Goal: Information Seeking & Learning: Understand process/instructions

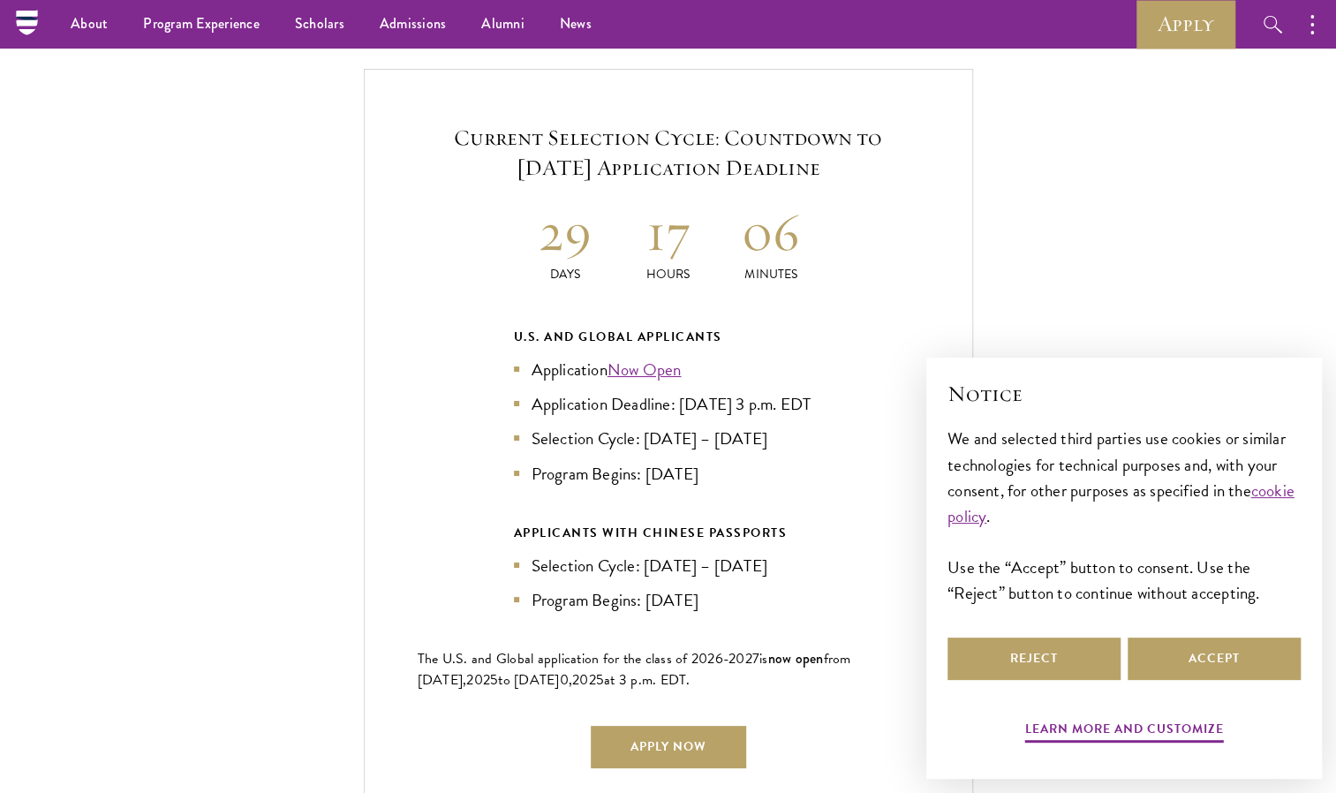
scroll to position [3766, 0]
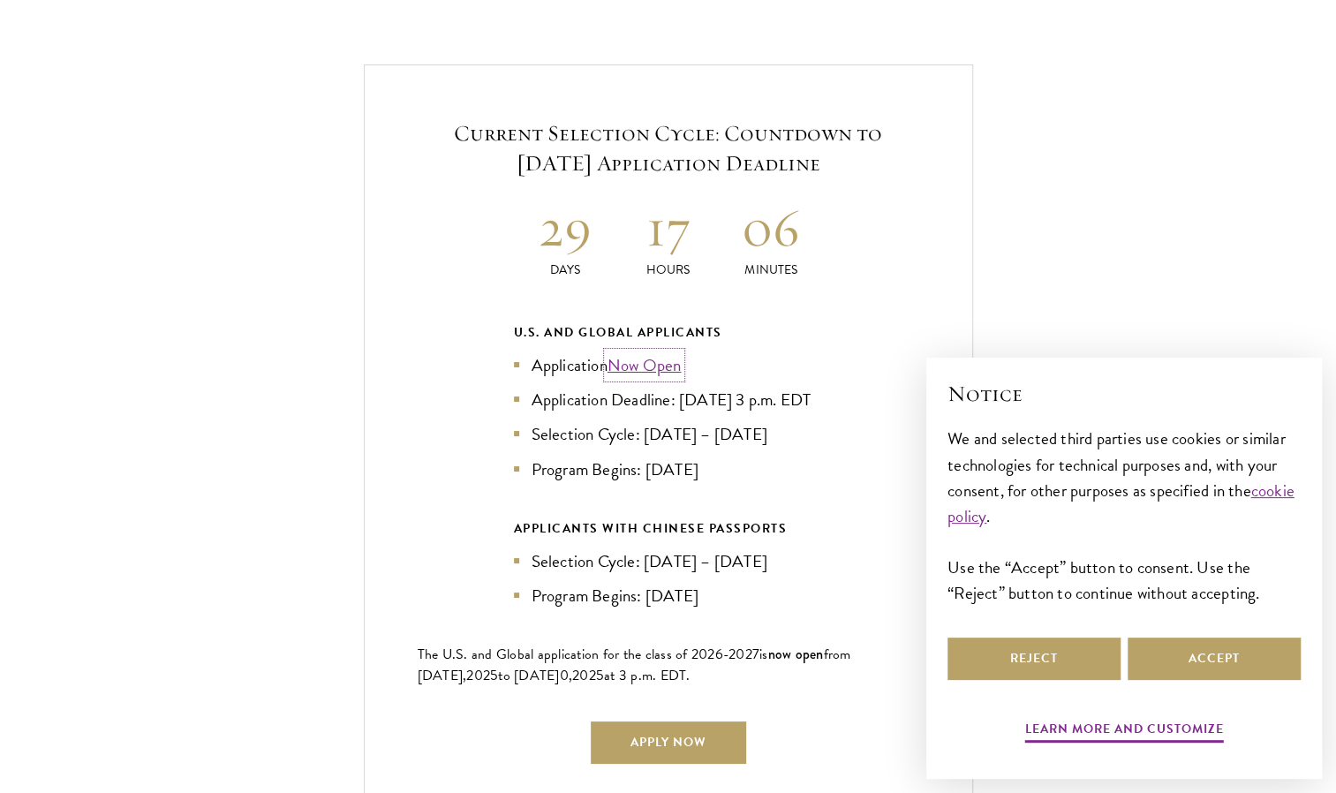
click at [637, 352] on link "Now Open" at bounding box center [644, 365] width 74 height 26
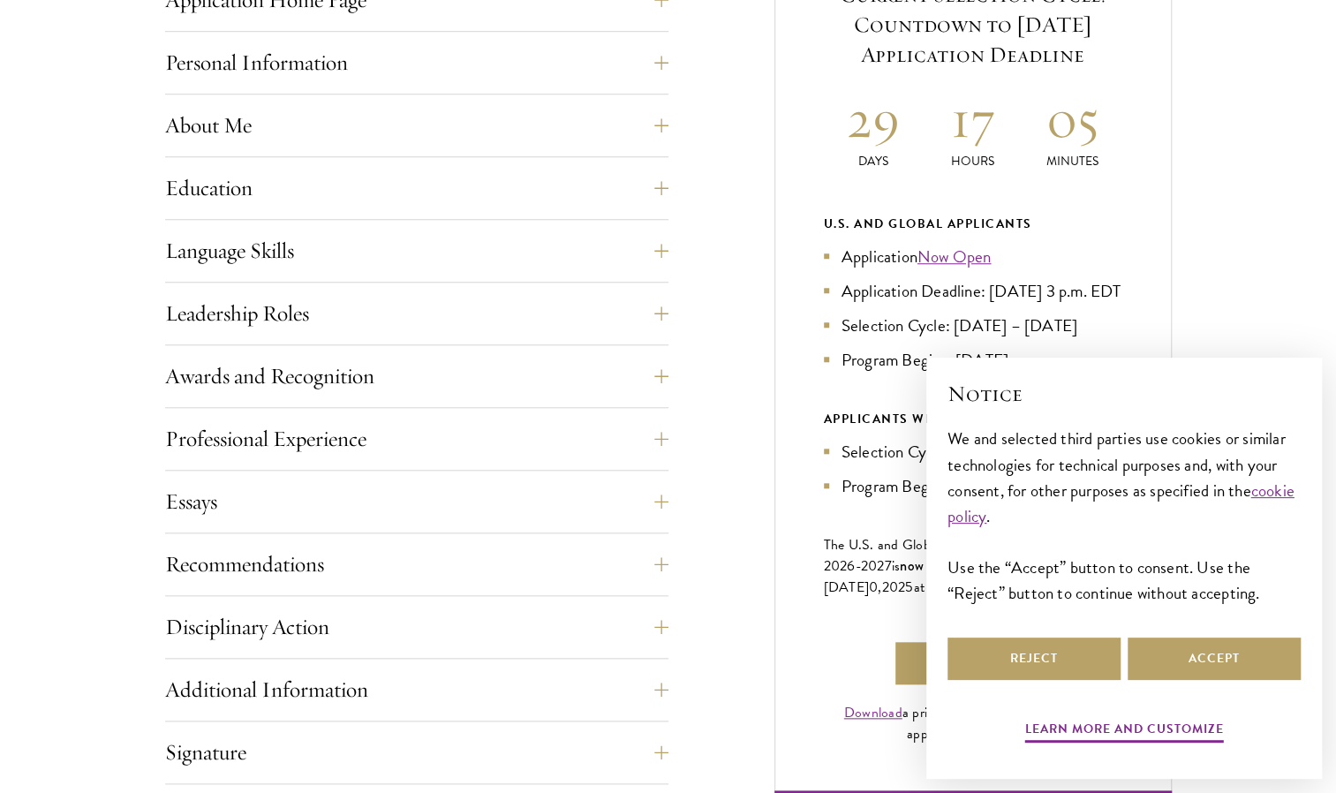
scroll to position [807, 0]
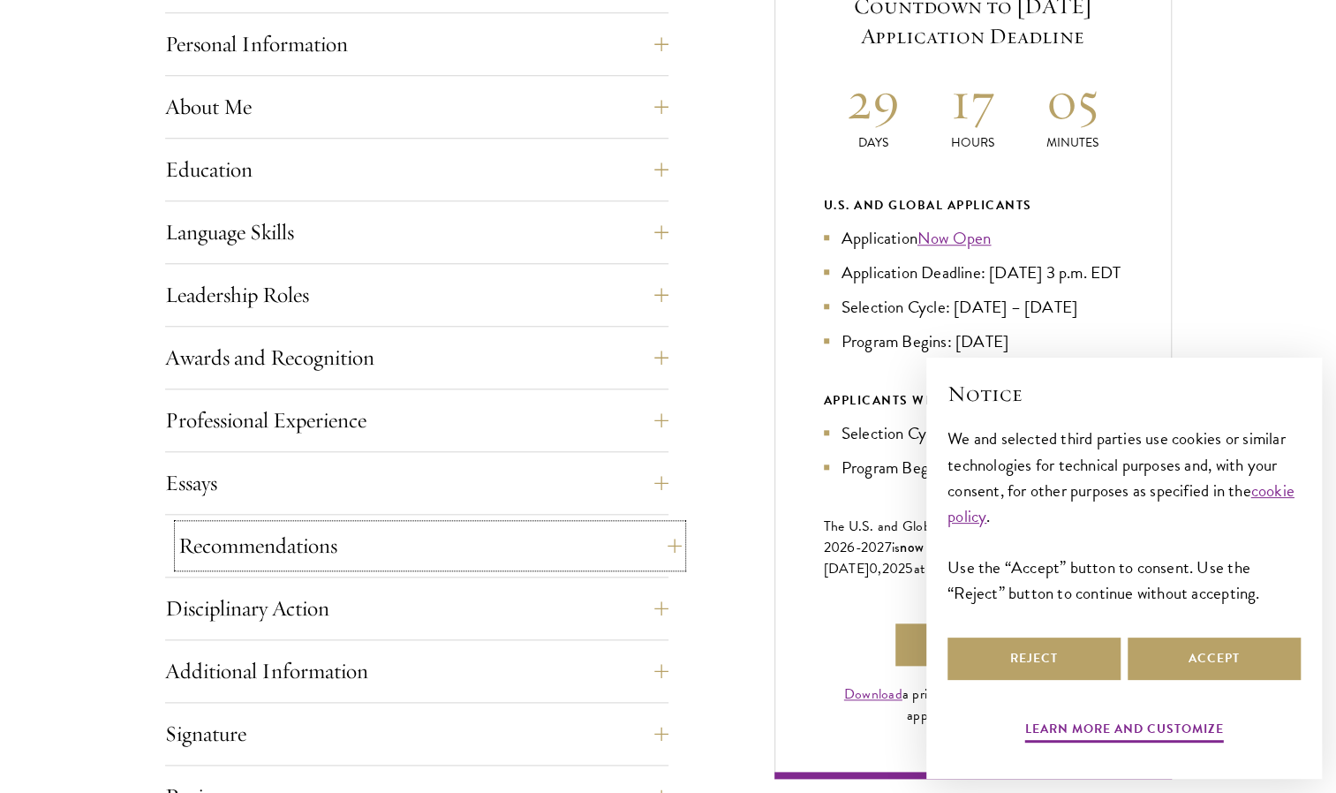
click at [340, 541] on button "Recommendations" at bounding box center [429, 545] width 503 height 42
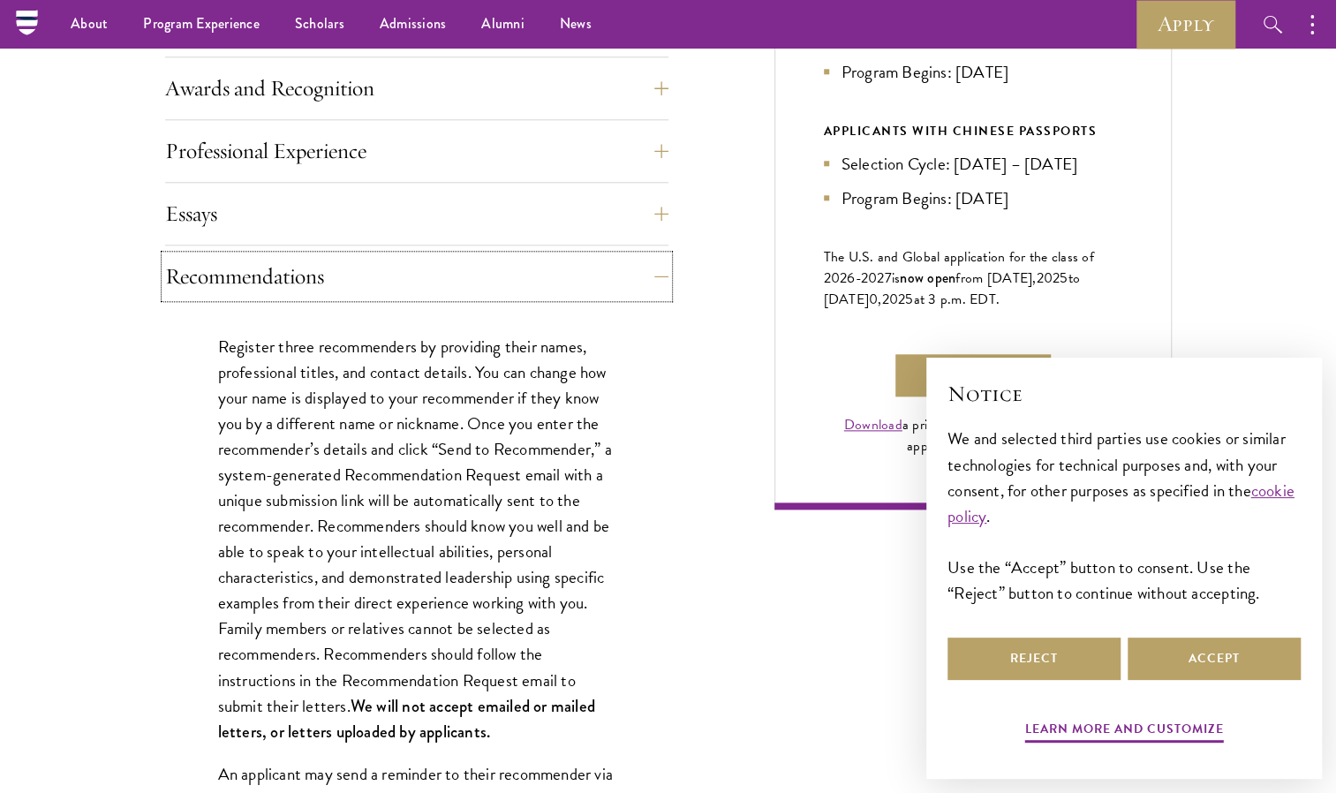
scroll to position [1042, 0]
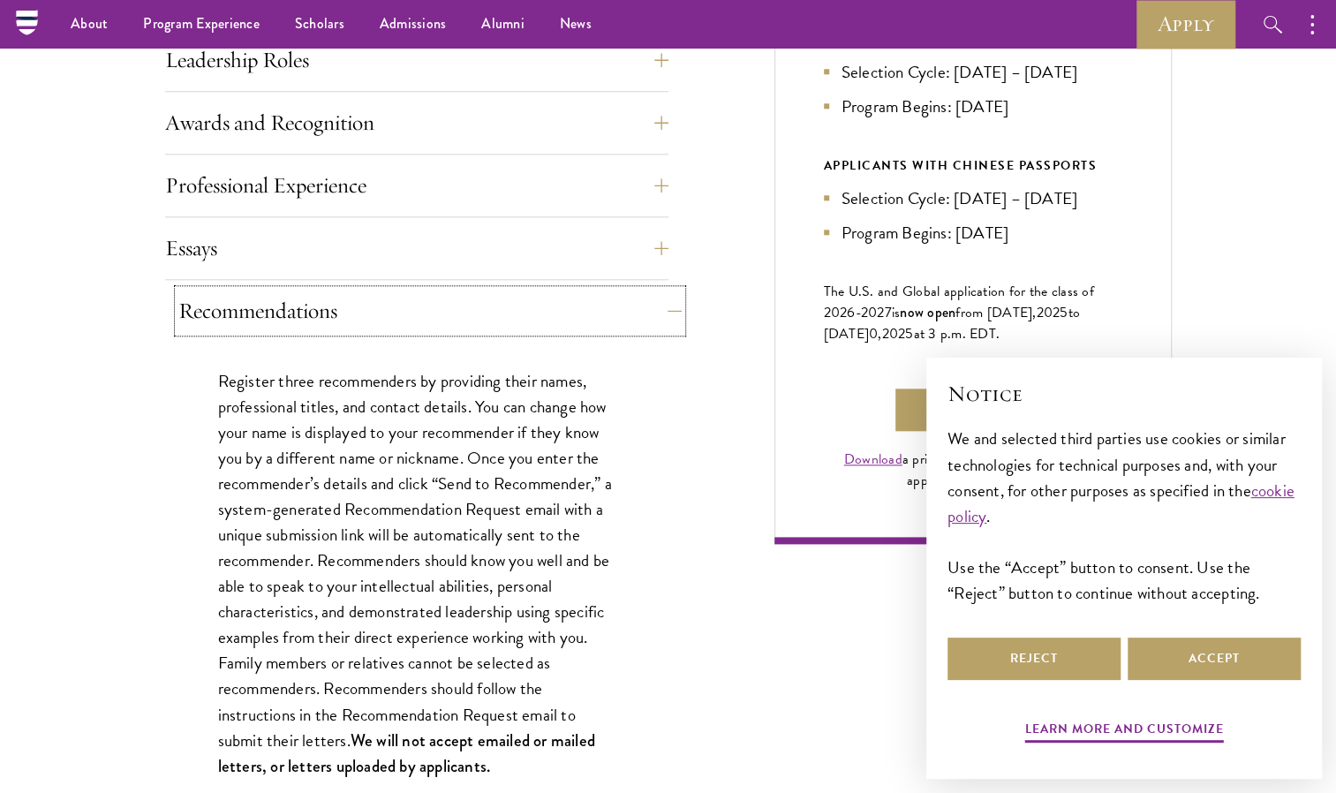
click at [648, 317] on button "Recommendations" at bounding box center [429, 311] width 503 height 42
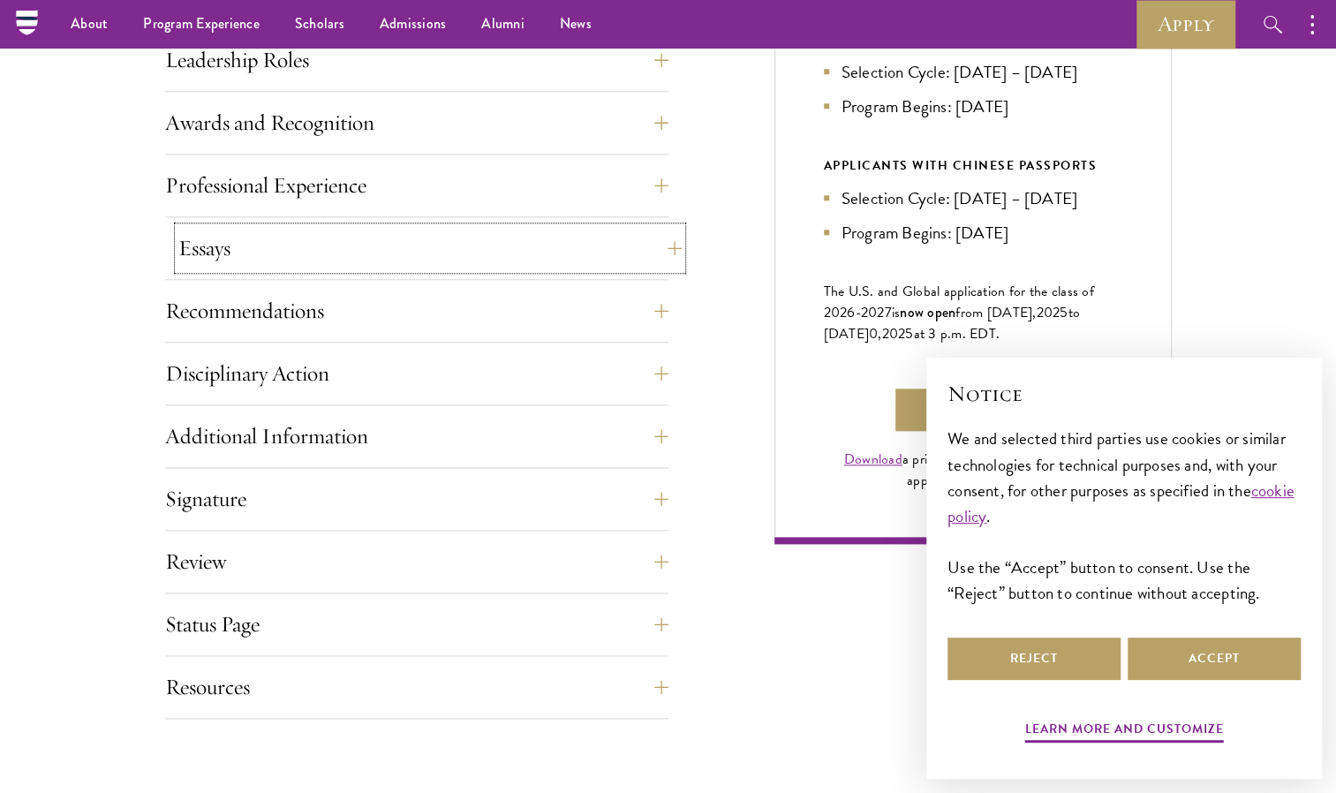
click at [669, 237] on button "Essays" at bounding box center [429, 248] width 503 height 42
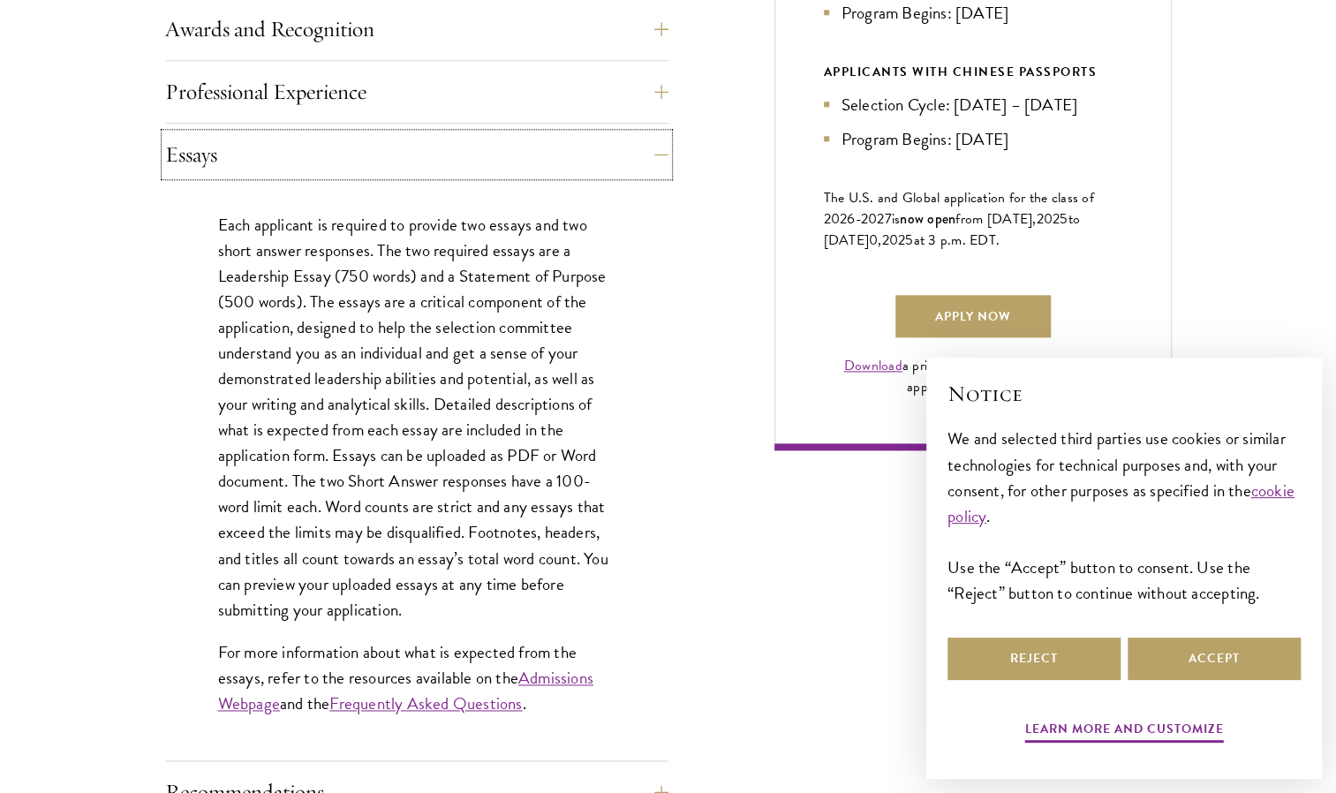
scroll to position [1143, 0]
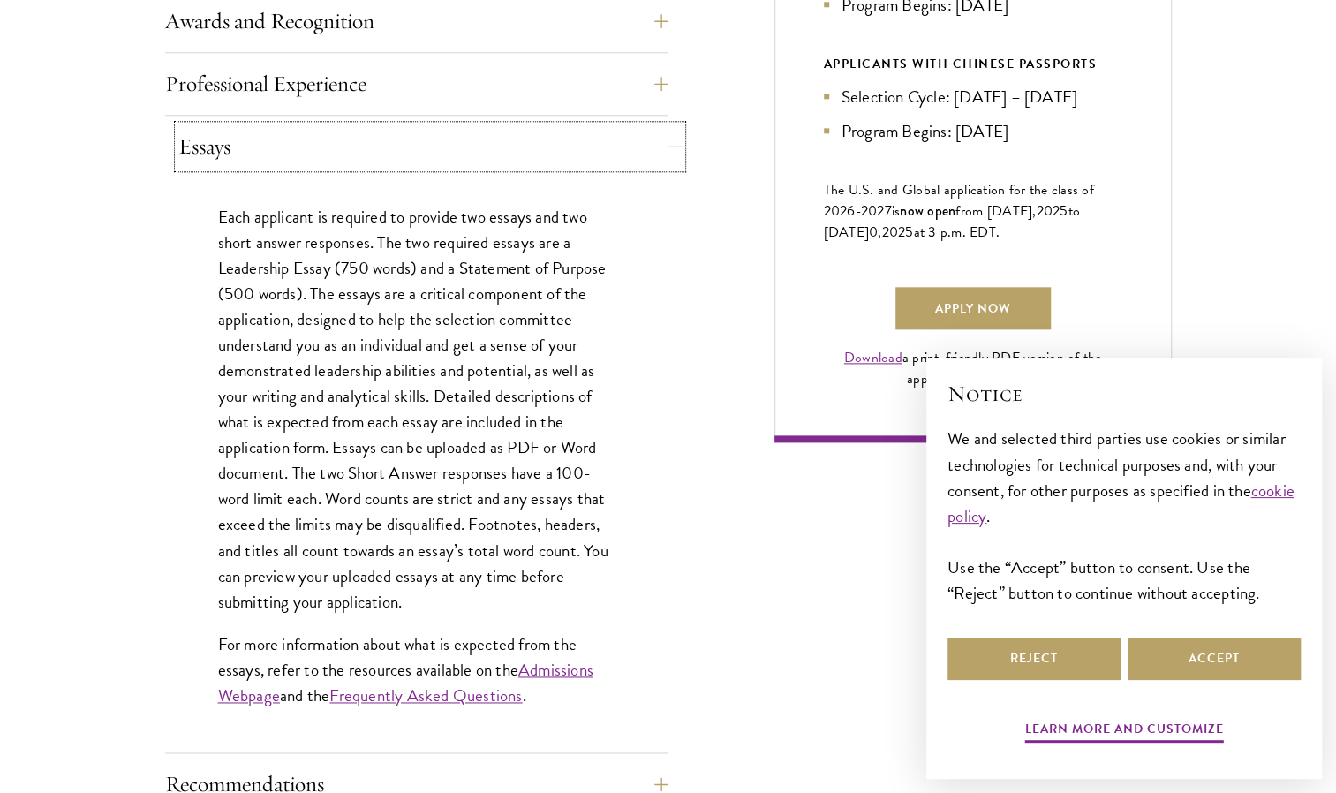
click at [670, 150] on button "Essays" at bounding box center [429, 146] width 503 height 42
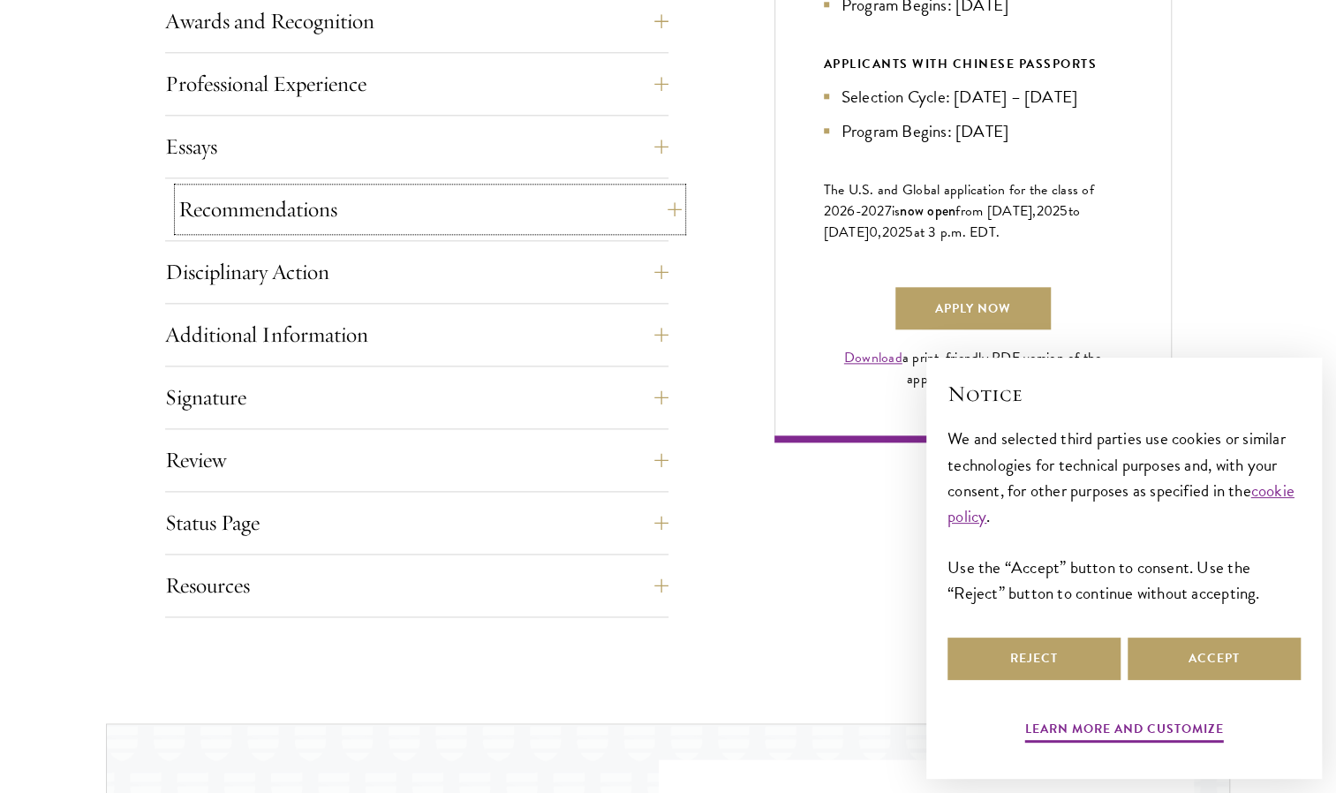
click at [659, 201] on button "Recommendations" at bounding box center [429, 209] width 503 height 42
